Goal: Information Seeking & Learning: Learn about a topic

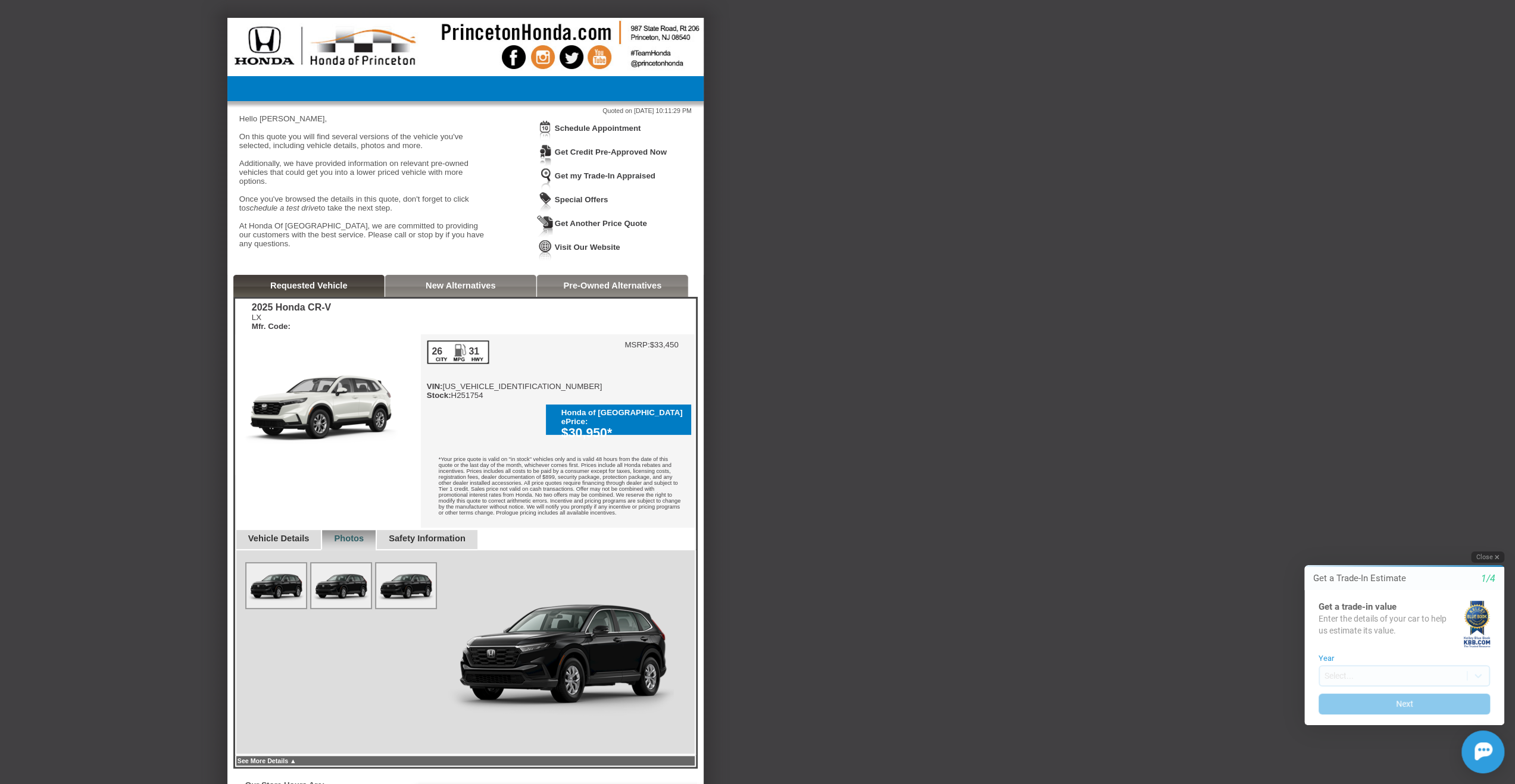
click at [1488, 555] on button "Close" at bounding box center [1487, 557] width 33 height 11
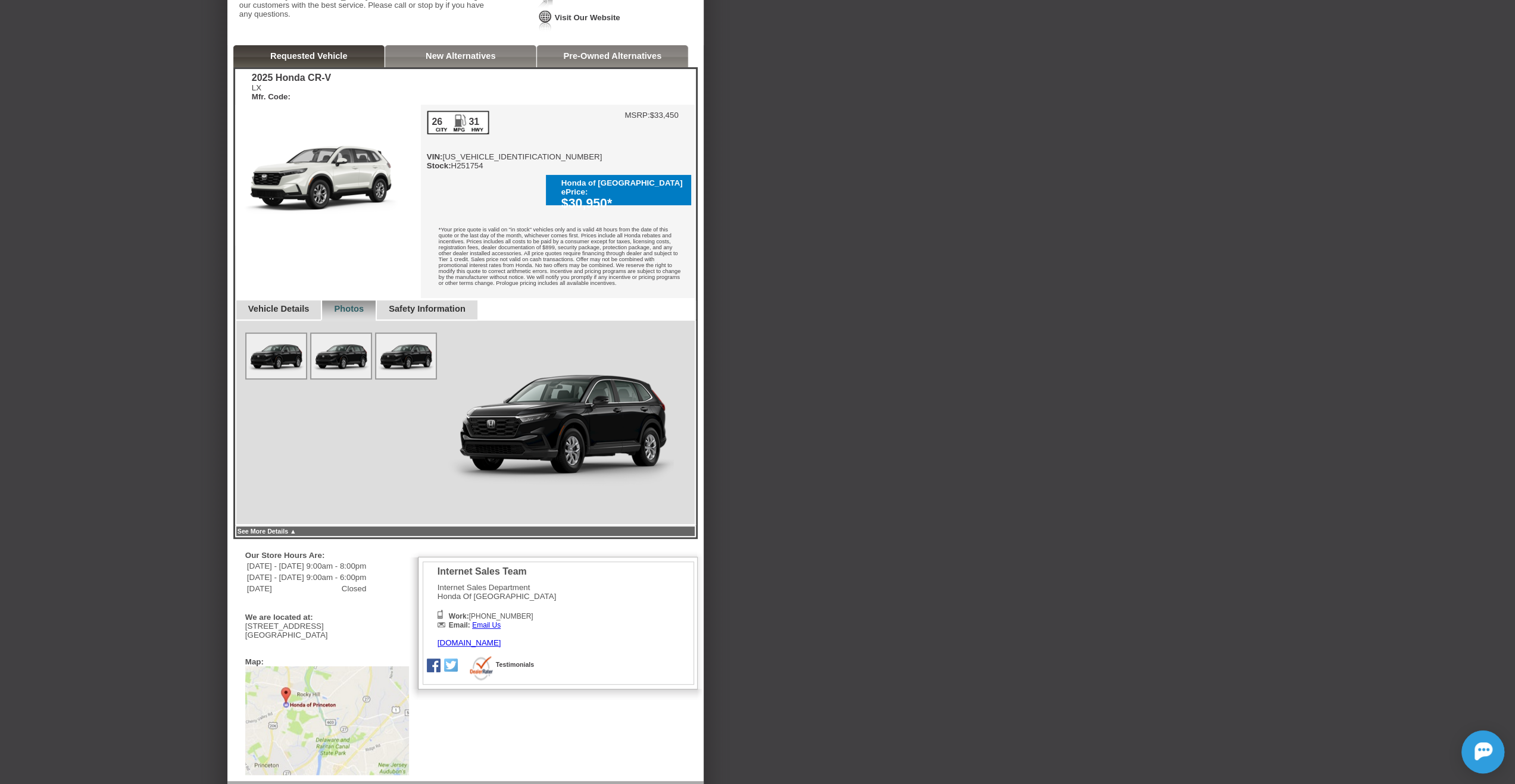
scroll to position [288, 0]
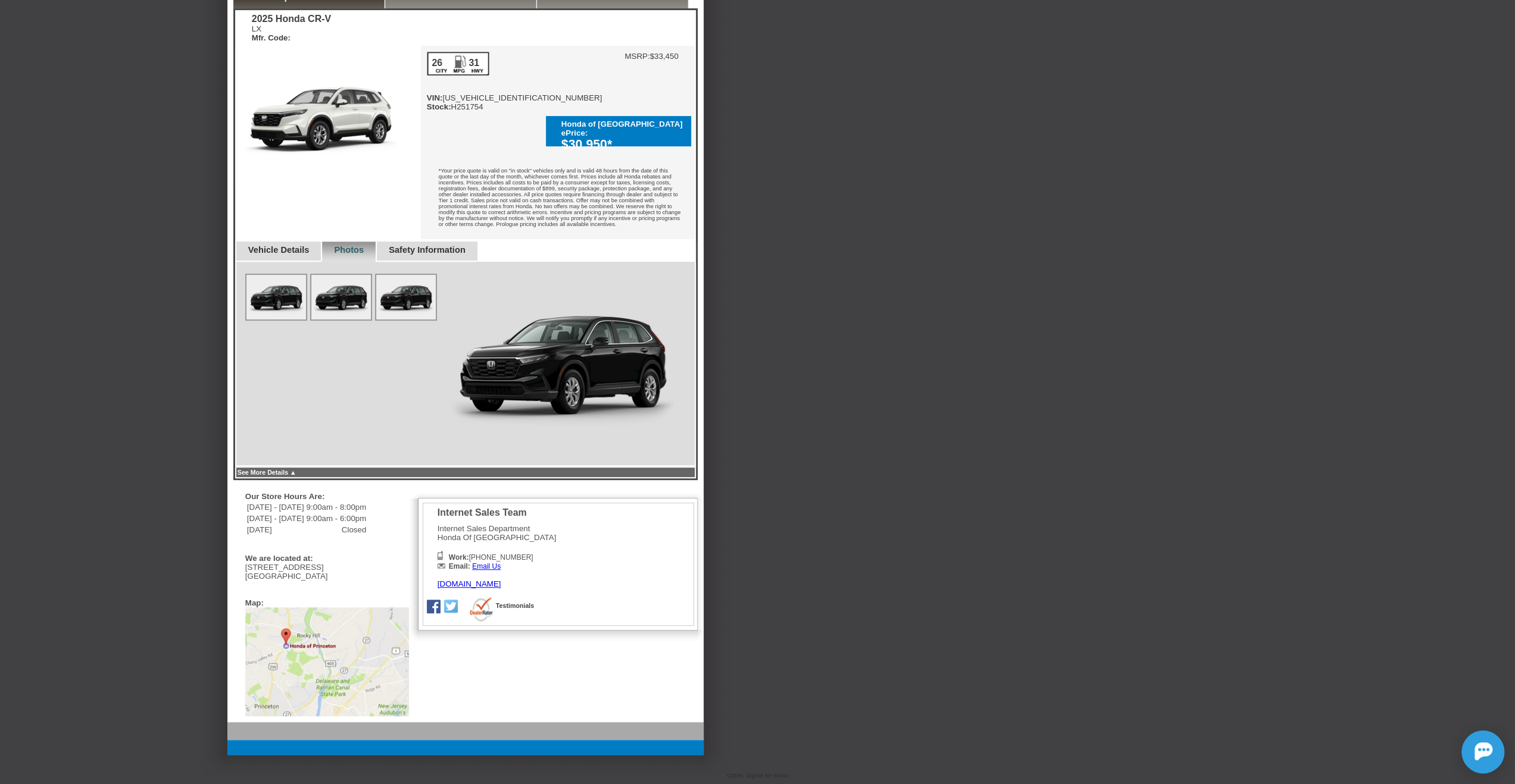
click at [286, 245] on link "Vehicle Details" at bounding box center [279, 250] width 62 height 9
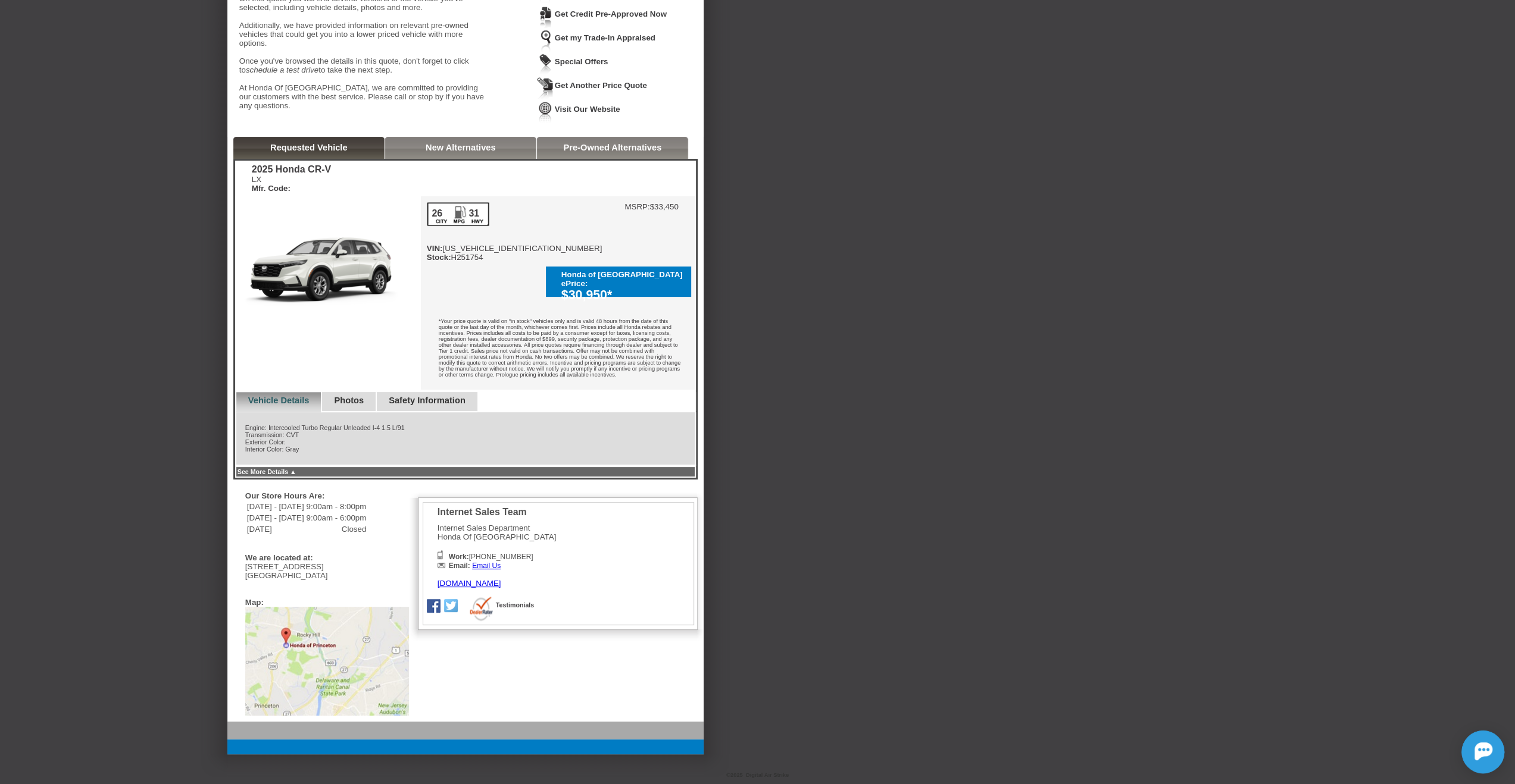
scroll to position [139, 0]
click at [442, 396] on link "Safety Information" at bounding box center [427, 400] width 77 height 9
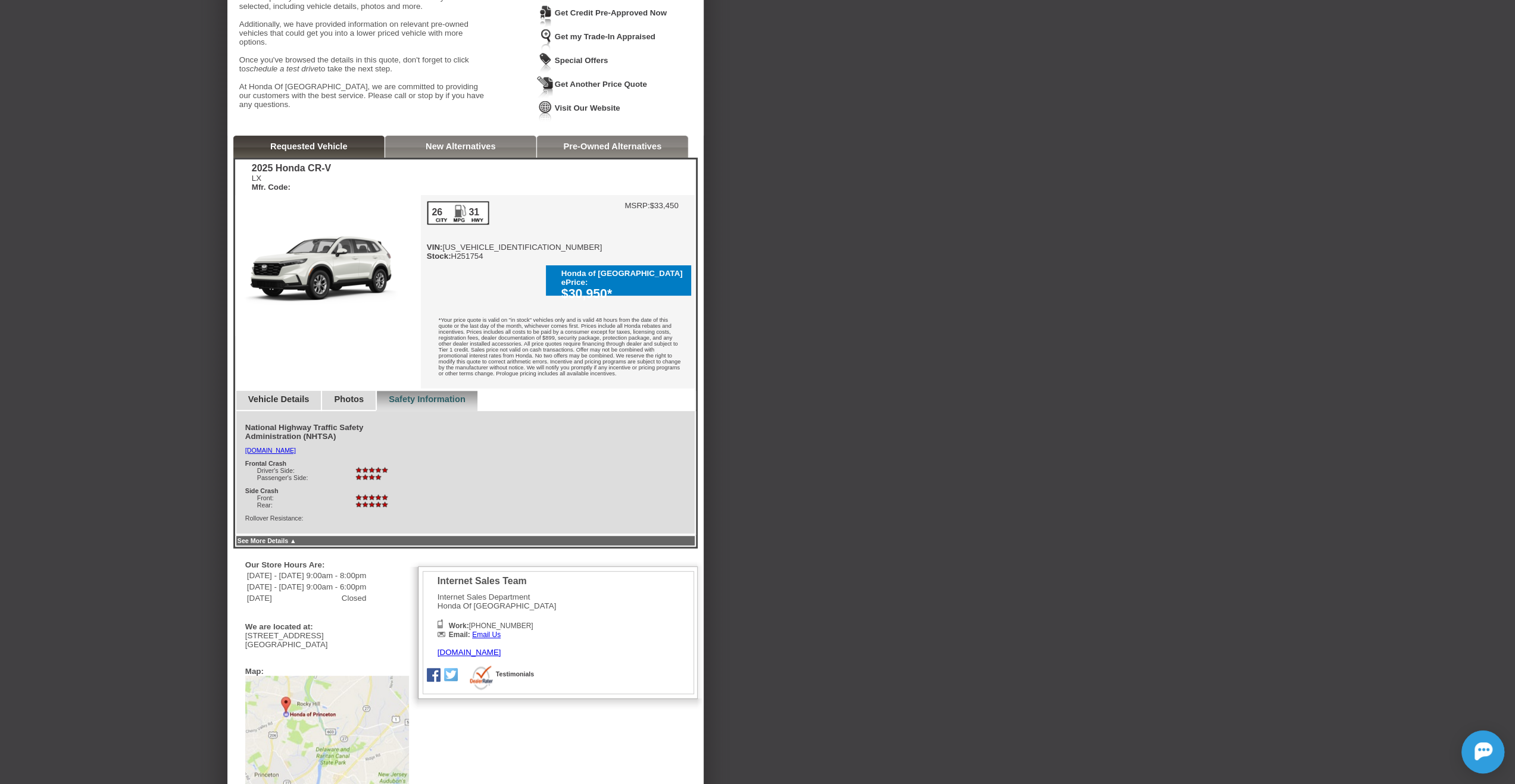
click at [364, 394] on link "Photos" at bounding box center [349, 399] width 30 height 9
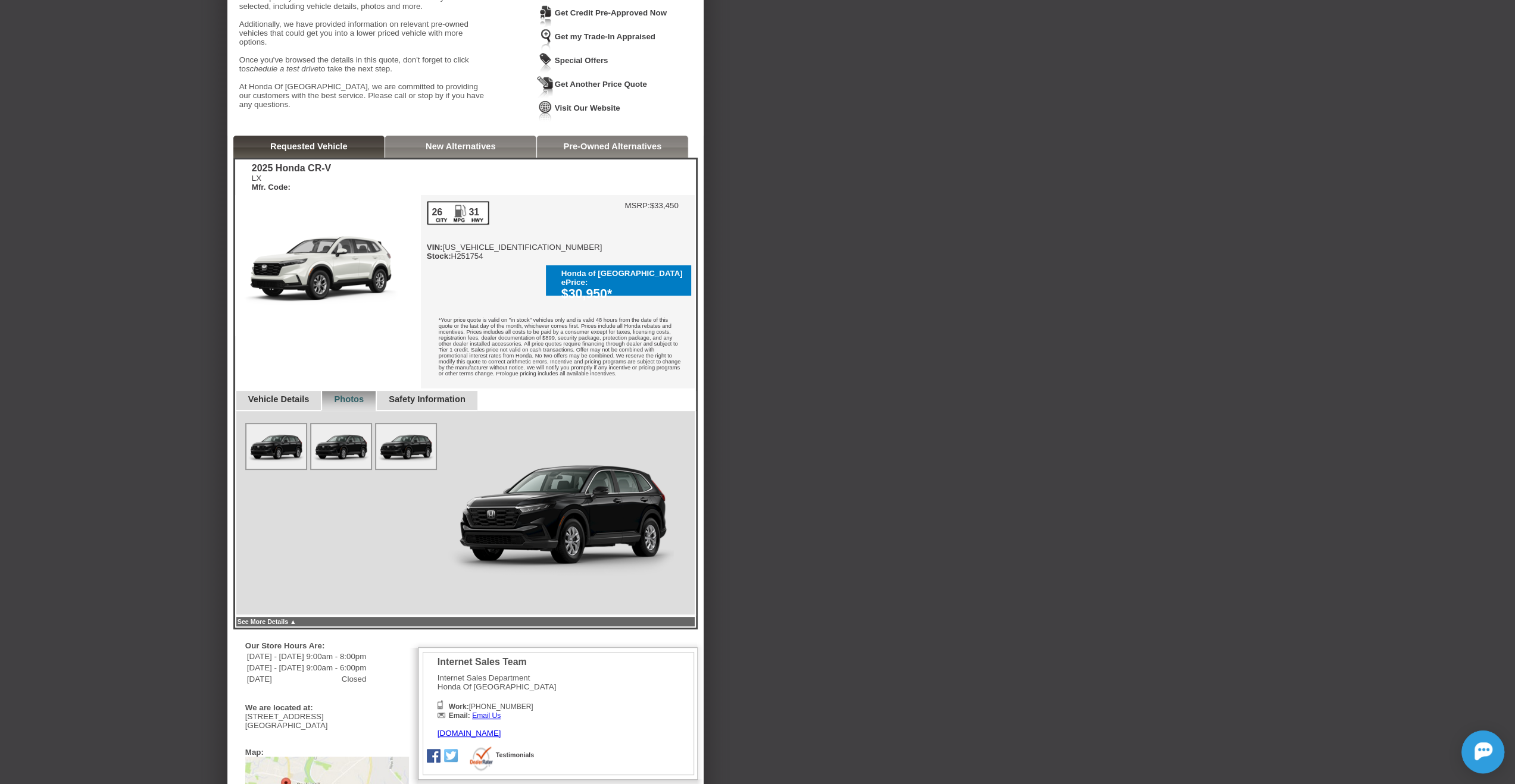
click at [593, 497] on img at bounding box center [562, 512] width 238 height 179
click at [294, 274] on img at bounding box center [327, 264] width 186 height 139
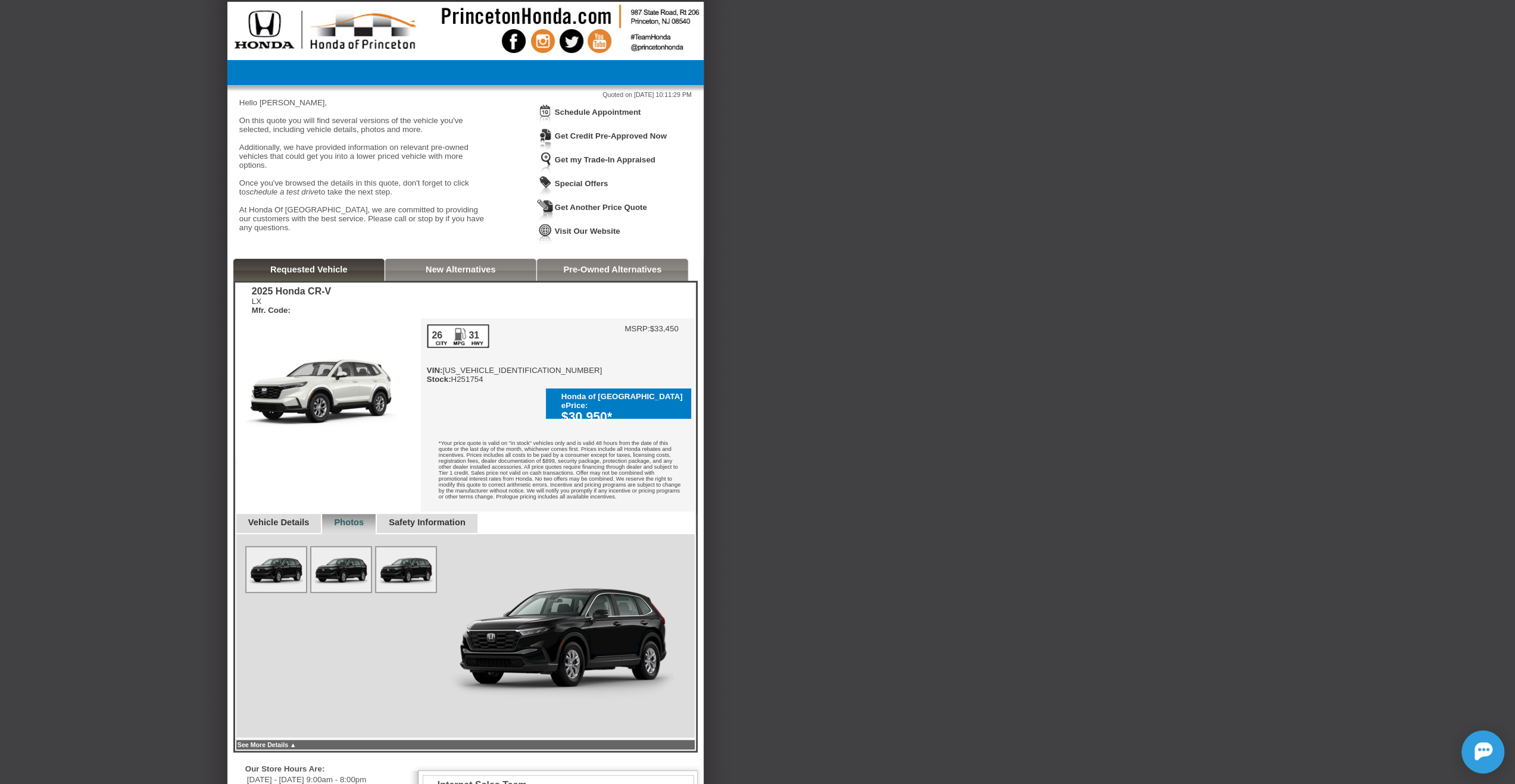
scroll to position [0, 0]
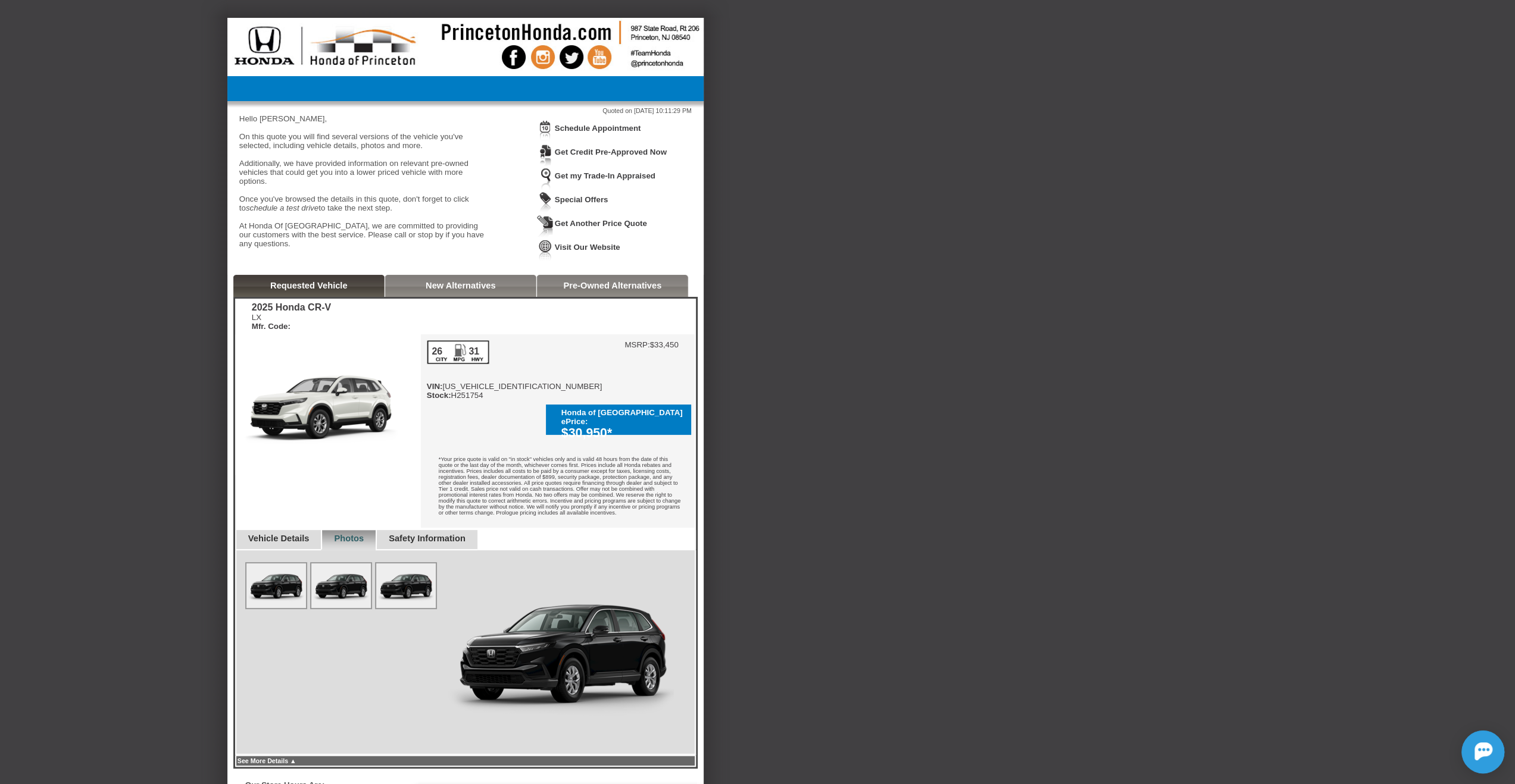
click at [617, 288] on link "Pre-Owned Alternatives" at bounding box center [612, 285] width 98 height 9
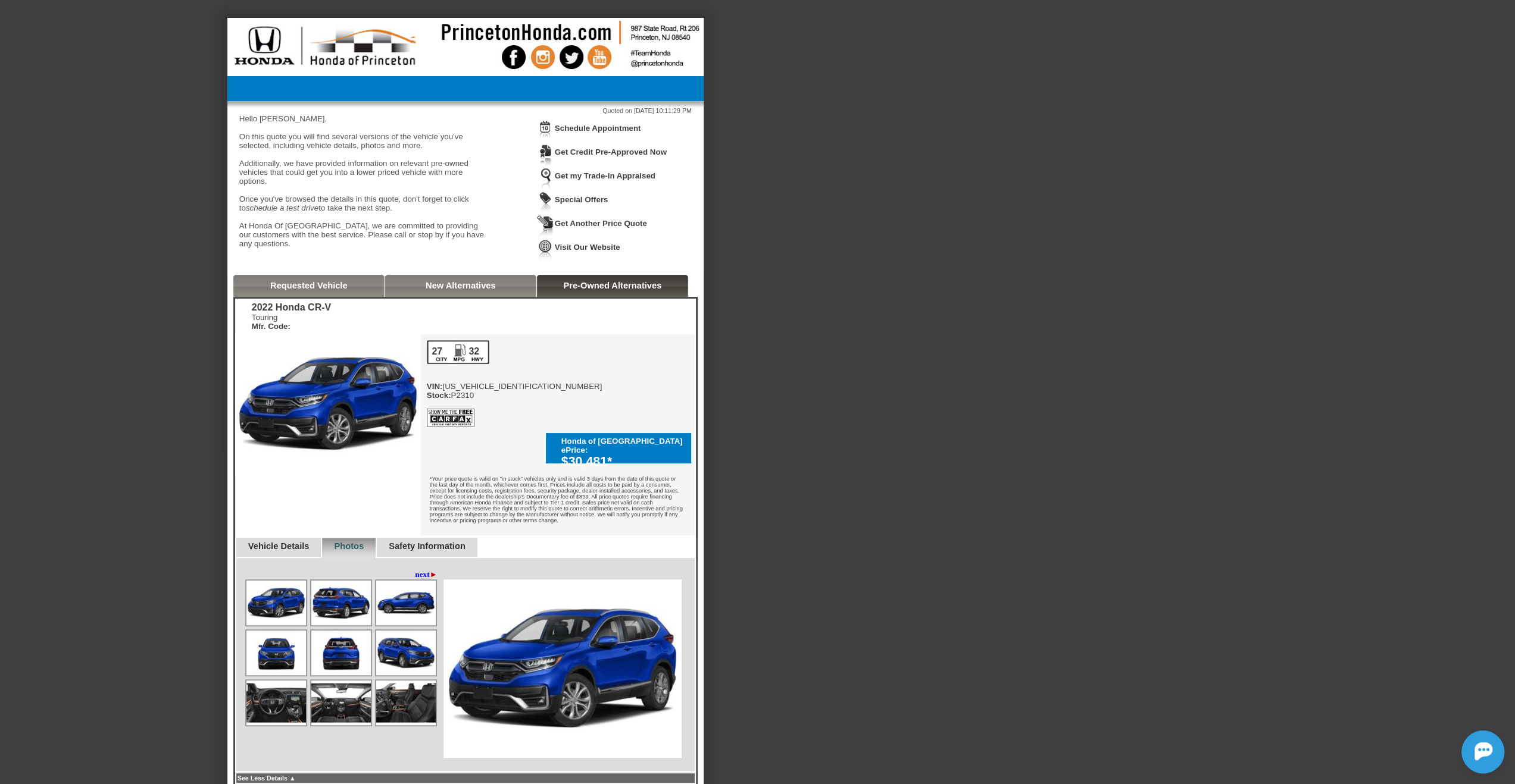
click at [298, 285] on link "Requested Vehicle" at bounding box center [308, 285] width 77 height 9
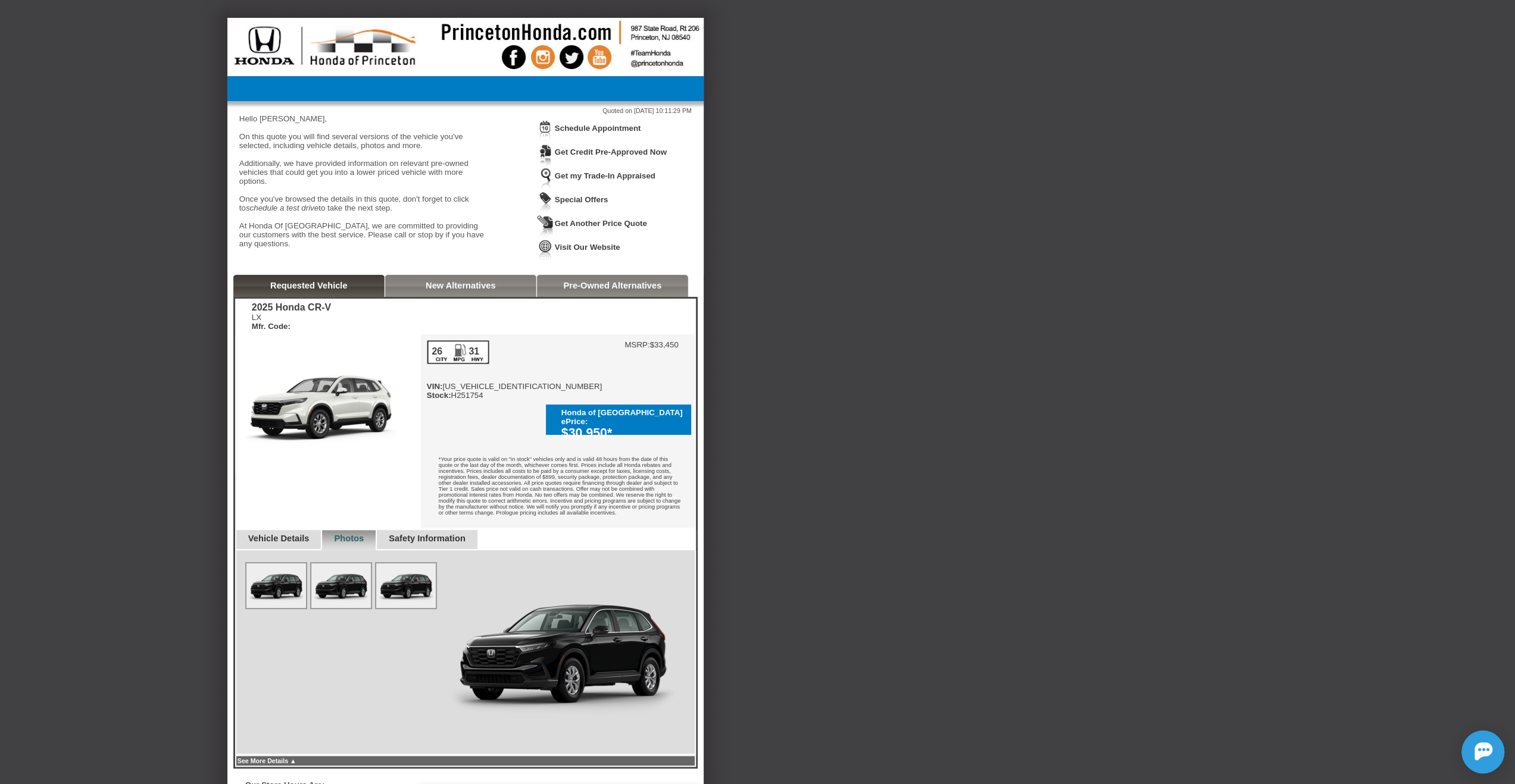
click at [446, 290] on link "New Alternatives" at bounding box center [460, 285] width 70 height 9
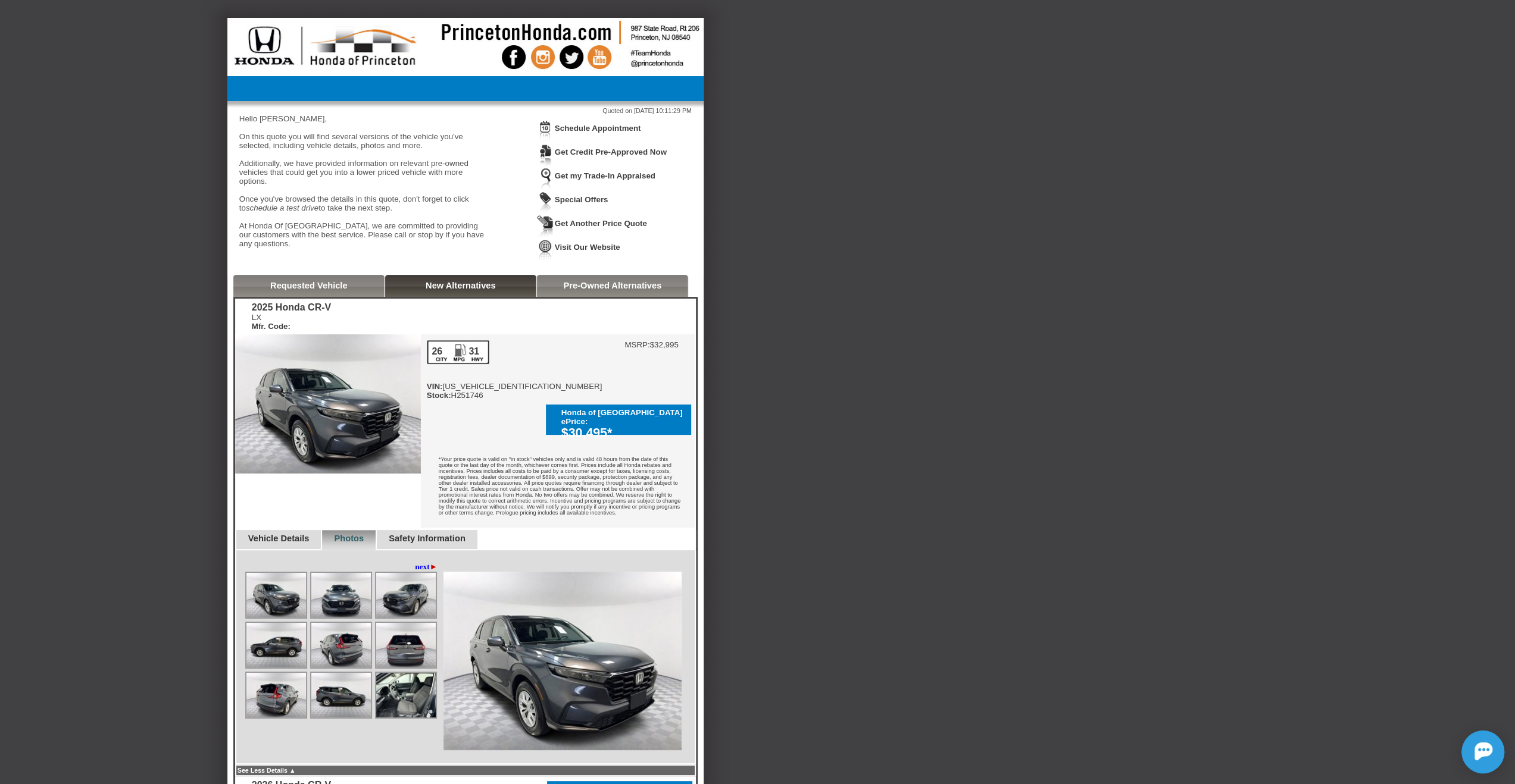
click at [404, 676] on img at bounding box center [406, 695] width 59 height 45
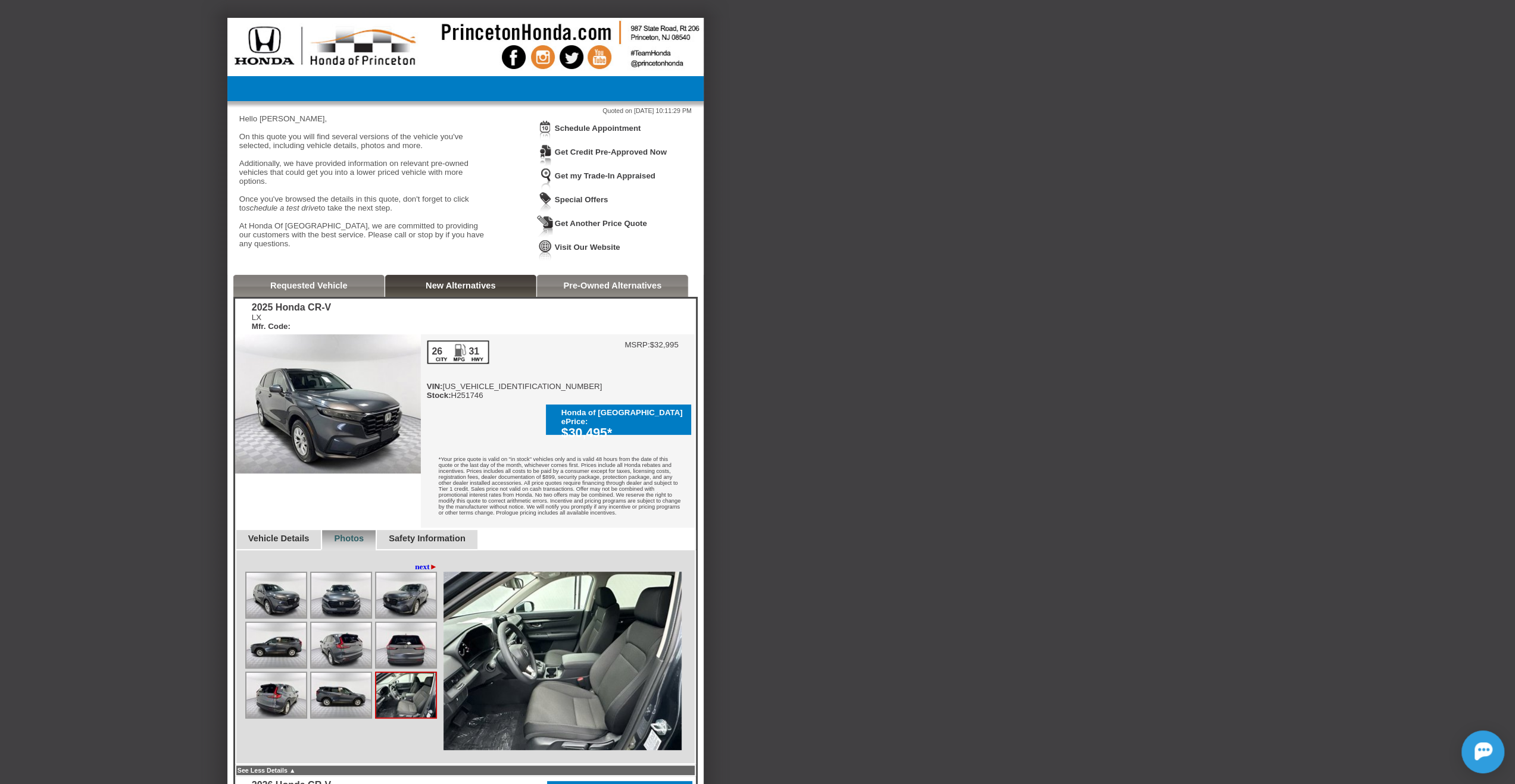
click at [323, 291] on link "Requested Vehicle" at bounding box center [308, 285] width 77 height 9
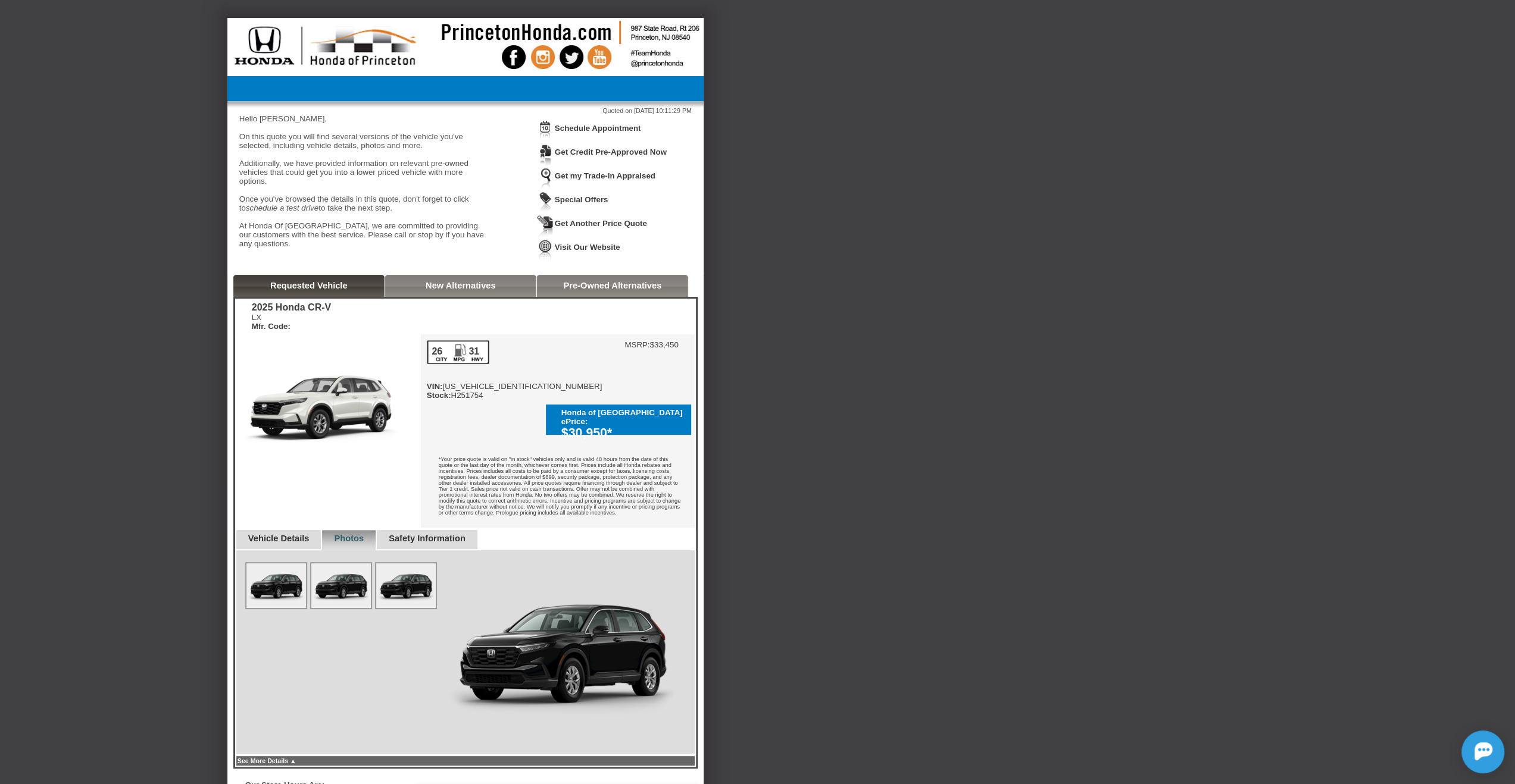
click at [298, 534] on link "Vehicle Details" at bounding box center [279, 538] width 62 height 9
